Goal: Task Accomplishment & Management: Manage account settings

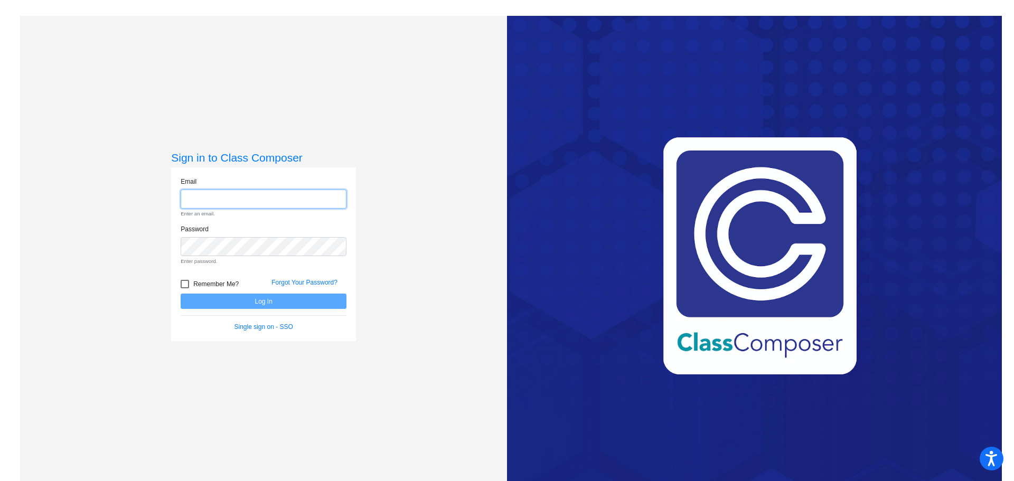
type input "[EMAIL_ADDRESS][DOMAIN_NAME]"
click at [286, 306] on form "Email [EMAIL_ADDRESS][DOMAIN_NAME] Enter an email. Password Enter password. Rem…" at bounding box center [264, 254] width 166 height 155
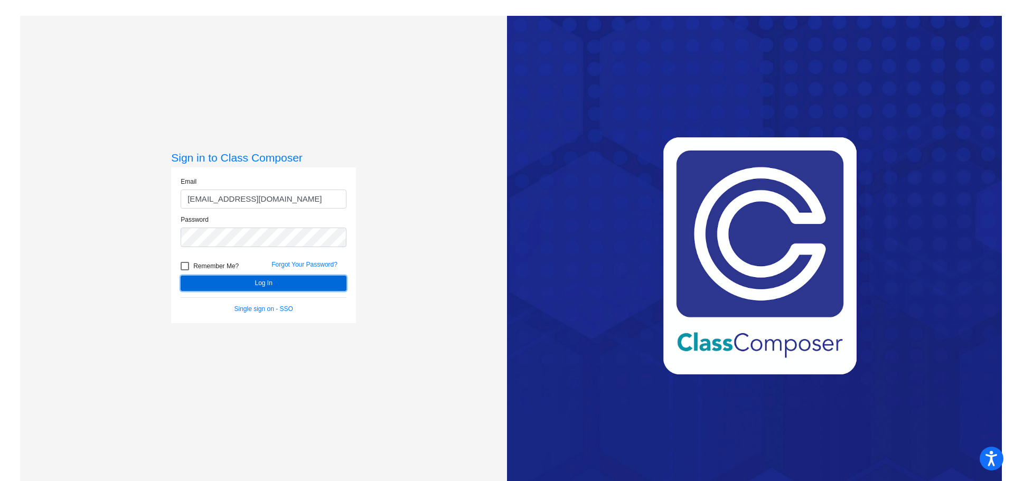
click at [302, 283] on button "Log In" at bounding box center [264, 283] width 166 height 15
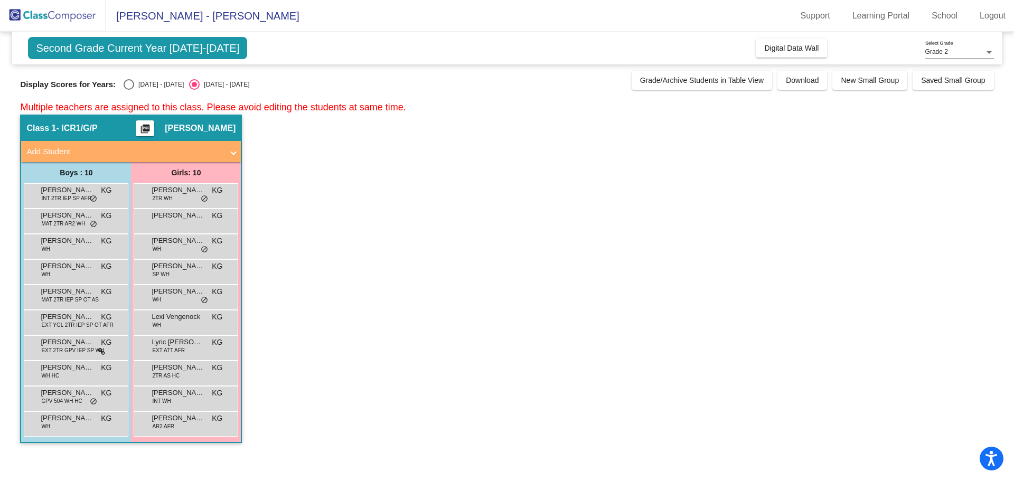
click at [128, 83] on div "Select an option" at bounding box center [129, 84] width 11 height 11
click at [128, 90] on input "[DATE] - [DATE]" at bounding box center [128, 90] width 1 height 1
radio input "true"
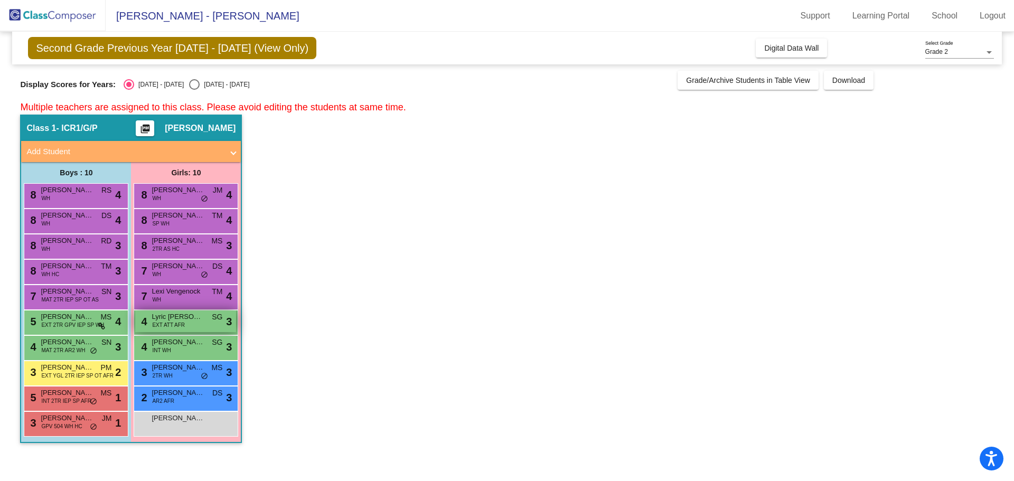
click at [190, 322] on div "4 Lyric [PERSON_NAME] EXT ATT AFR SG lock do_not_disturb_alt 3" at bounding box center [185, 322] width 101 height 22
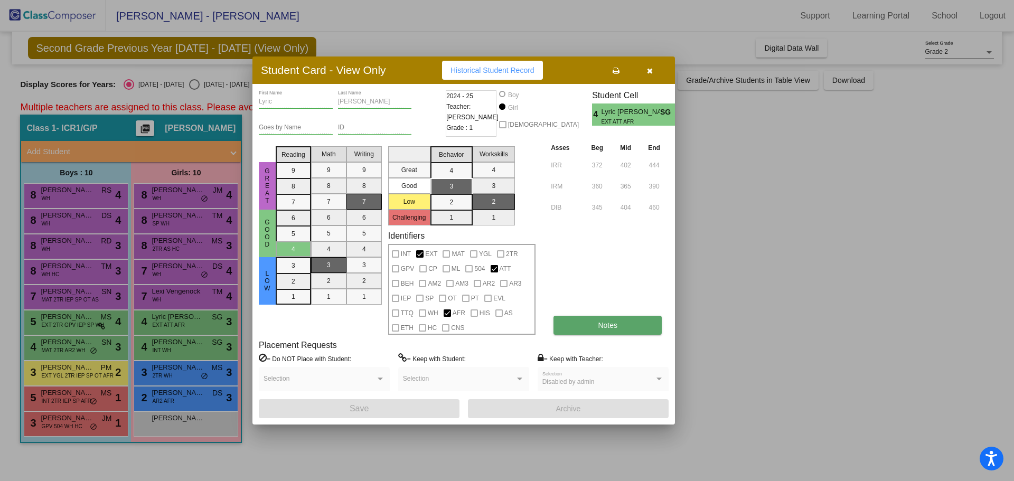
click at [566, 322] on button "Notes" at bounding box center [608, 325] width 108 height 19
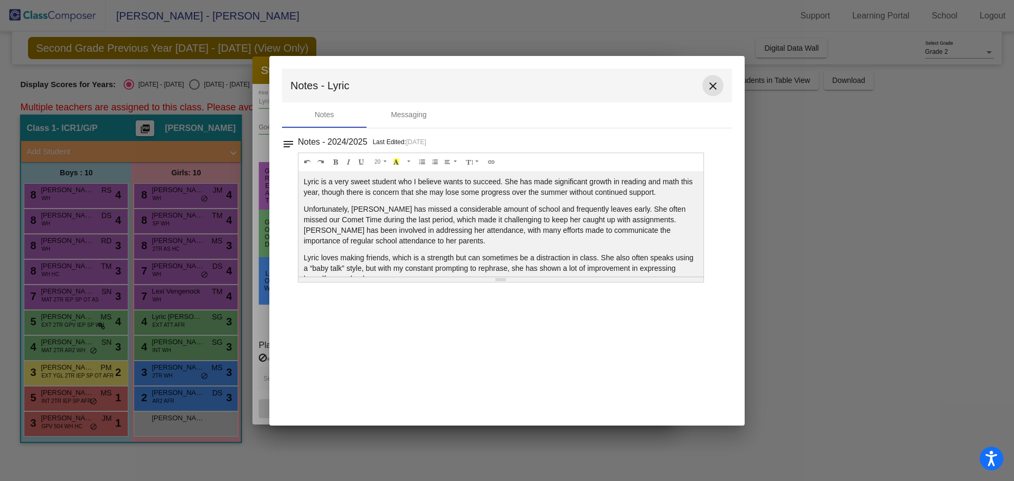
click at [713, 87] on mat-icon "close" at bounding box center [713, 86] width 13 height 13
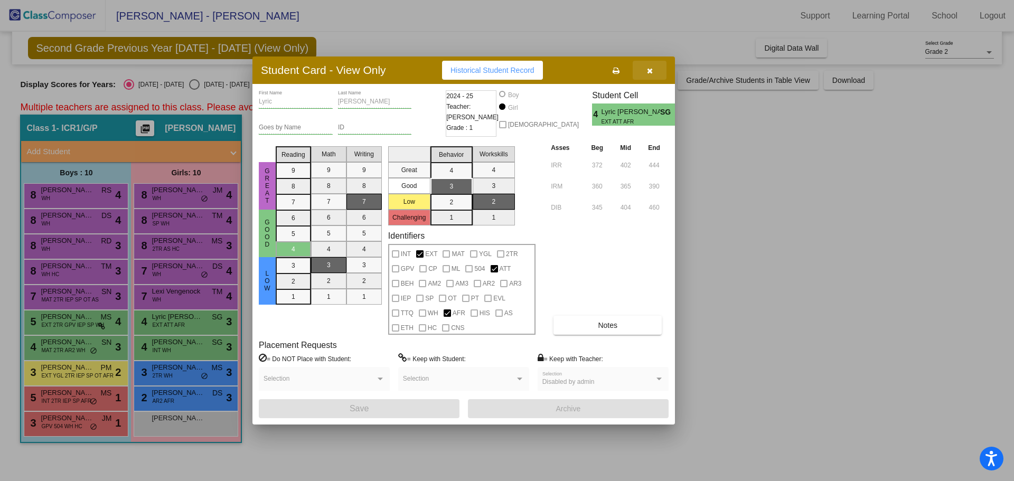
click at [655, 69] on button "button" at bounding box center [650, 70] width 34 height 19
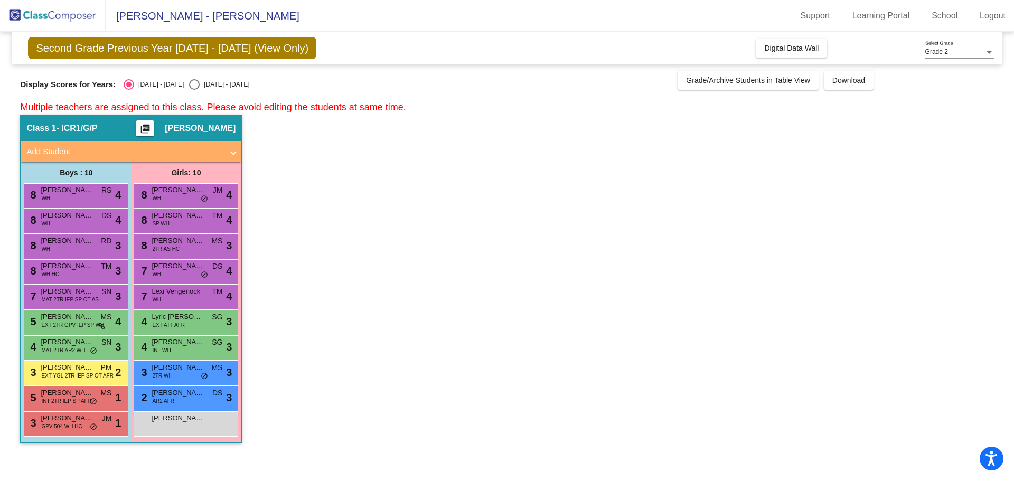
click at [80, 336] on div "4 [PERSON_NAME] MAT 2TR AR2 WH SN lock do_not_disturb_alt 3" at bounding box center [76, 348] width 105 height 25
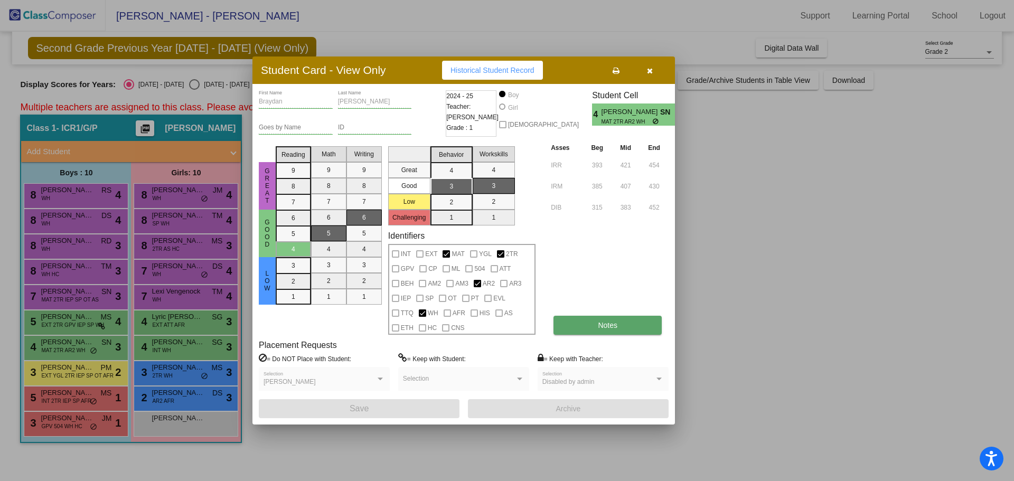
click at [624, 318] on button "Notes" at bounding box center [608, 325] width 108 height 19
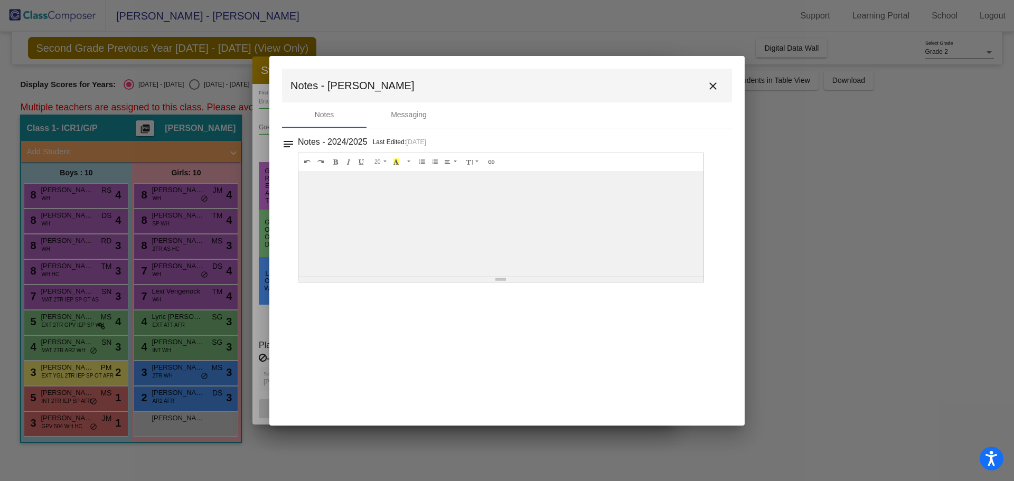
drag, startPoint x: 409, startPoint y: 320, endPoint x: 418, endPoint y: 314, distance: 10.6
click at [411, 320] on mat-dialog-container "Notes - Braydan close Notes Messaging notes Notes - 2024/2025 Last Edited: [DAT…" at bounding box center [507, 241] width 476 height 370
click at [324, 215] on div at bounding box center [501, 224] width 405 height 106
click at [405, 113] on div "Messaging" at bounding box center [409, 114] width 36 height 11
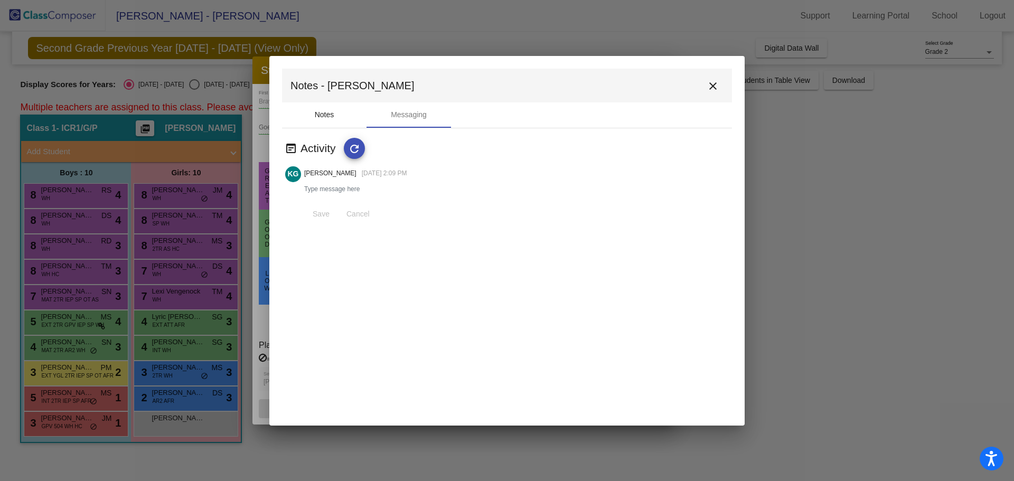
click at [321, 113] on div "Notes" at bounding box center [325, 114] width 20 height 11
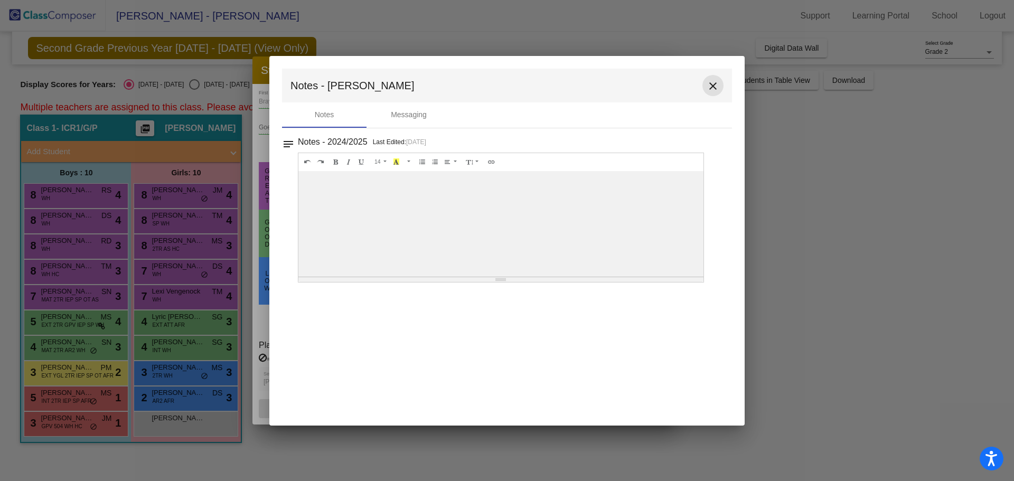
click at [714, 86] on mat-icon "close" at bounding box center [713, 86] width 13 height 13
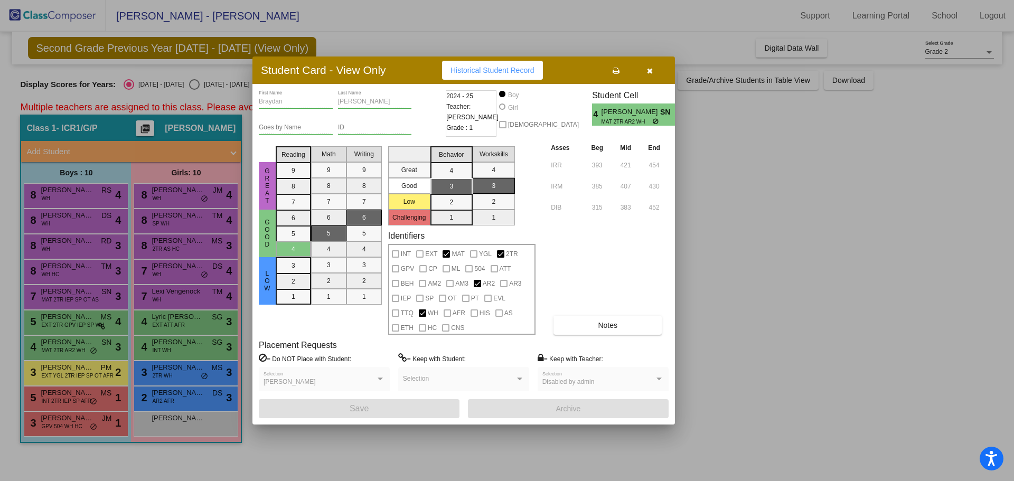
click at [649, 70] on icon "button" at bounding box center [650, 70] width 6 height 7
